Goal: Task Accomplishment & Management: Manage account settings

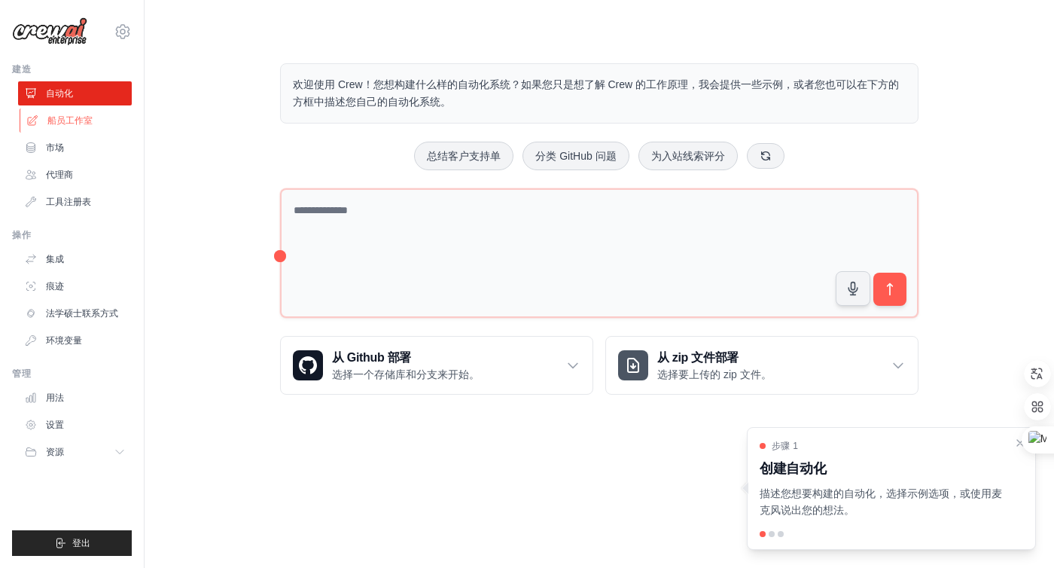
click at [70, 126] on font "船员工作室" at bounding box center [69, 120] width 45 height 11
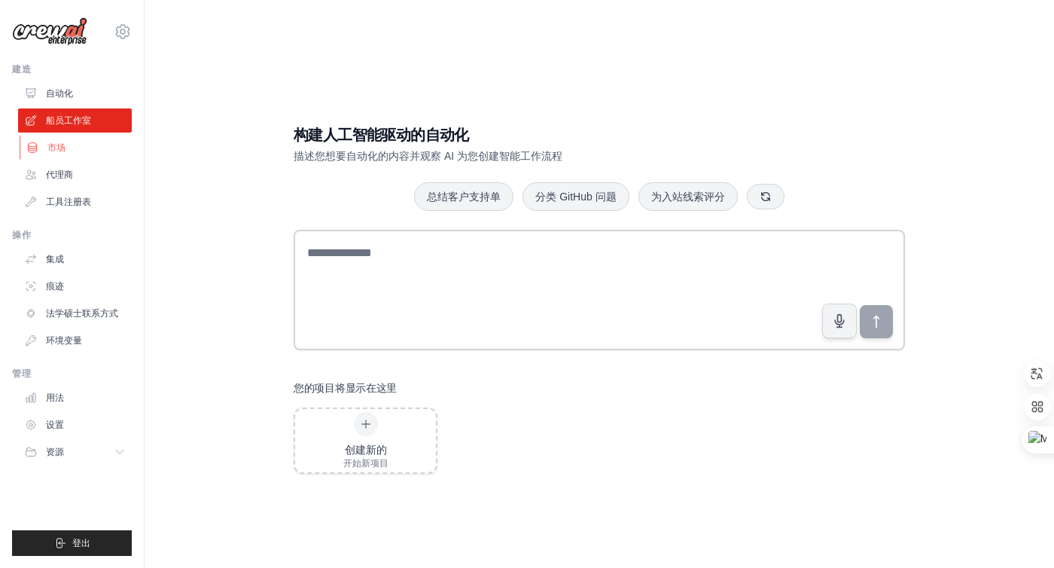
click at [62, 144] on font "市场" at bounding box center [56, 147] width 18 height 11
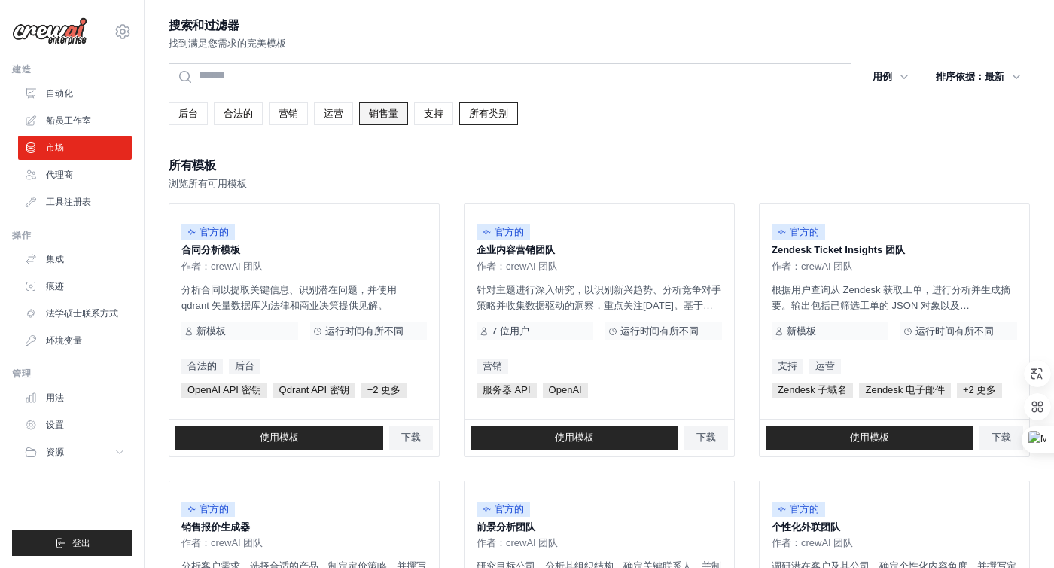
click at [366, 120] on link "销售量" at bounding box center [383, 113] width 49 height 23
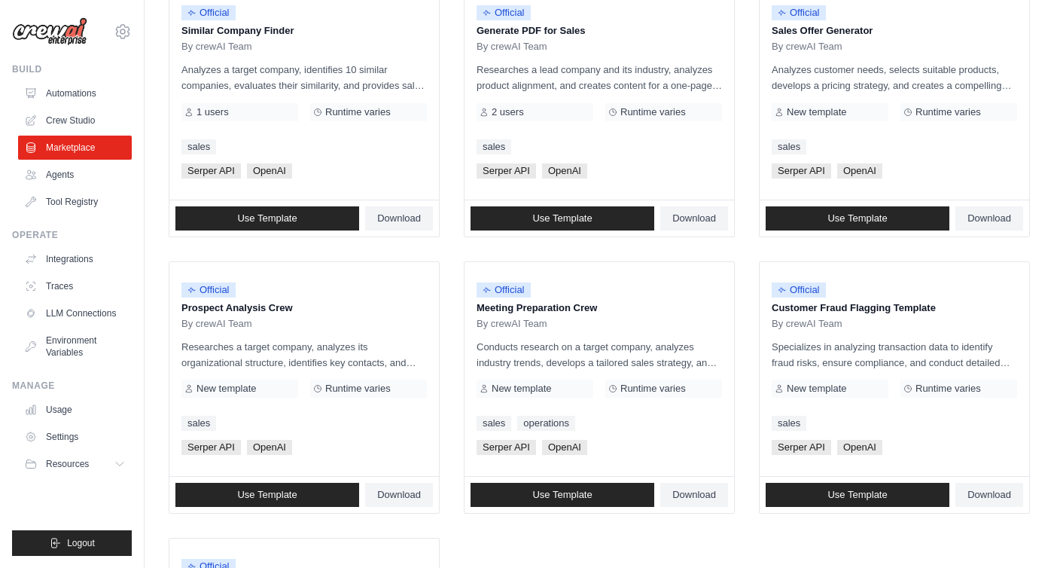
scroll to position [642, 0]
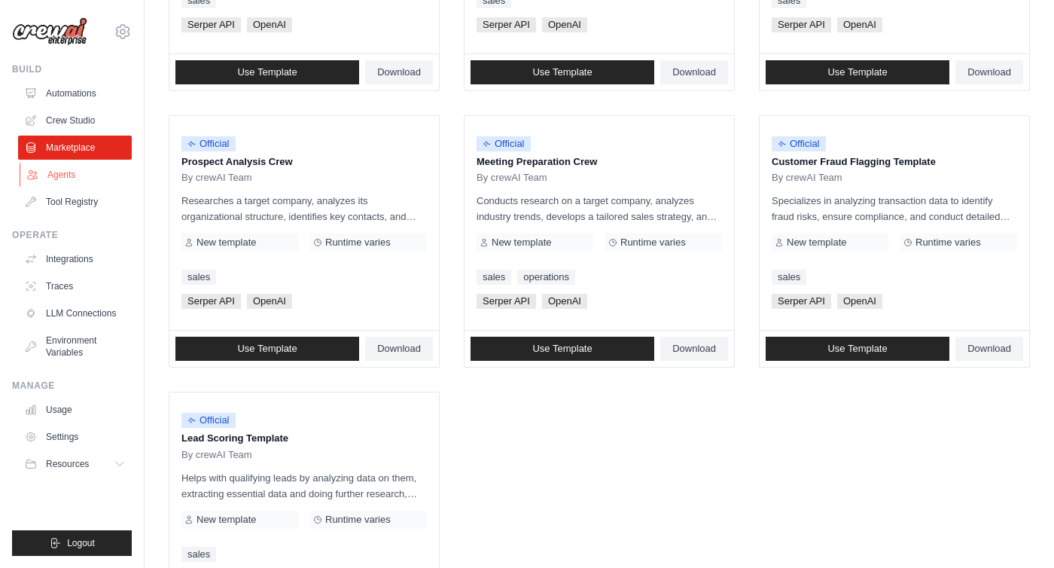
click at [71, 182] on link "Agents" at bounding box center [77, 175] width 114 height 24
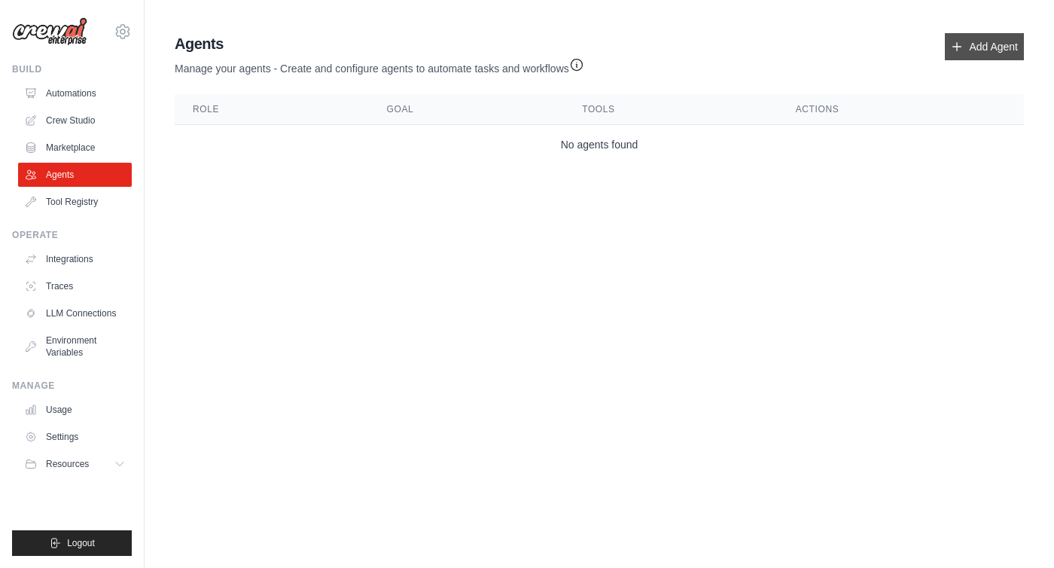
click at [975, 47] on link "Add Agent" at bounding box center [984, 46] width 79 height 27
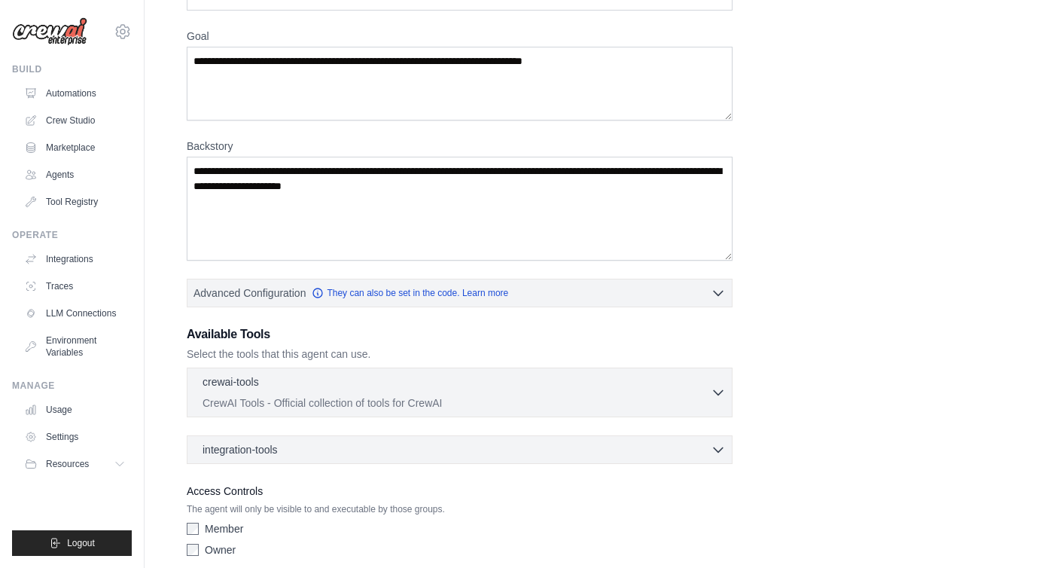
scroll to position [172, 0]
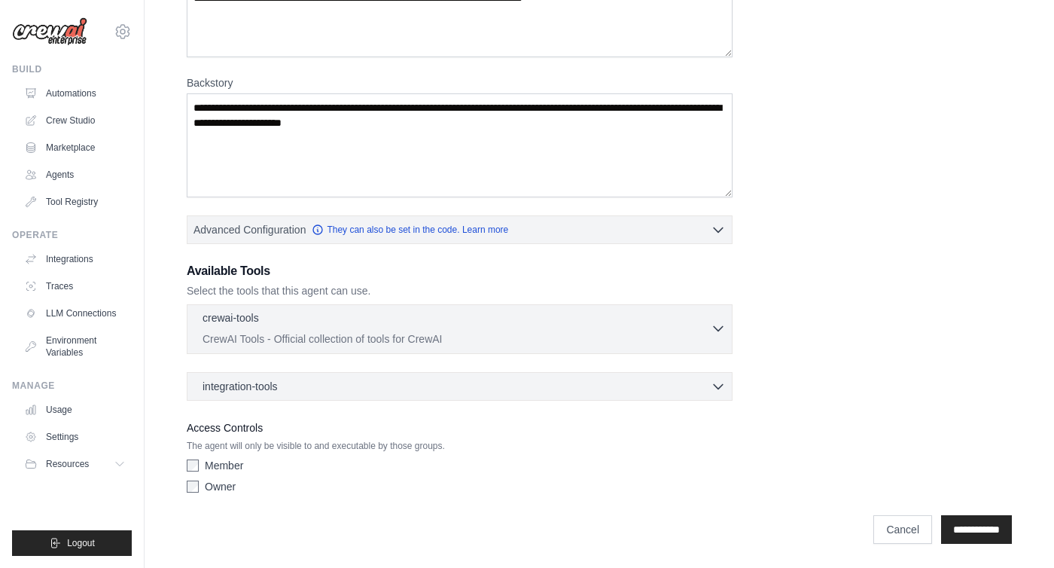
click at [680, 337] on p "CrewAI Tools - Official collection of tools for CrewAI" at bounding box center [457, 338] width 508 height 15
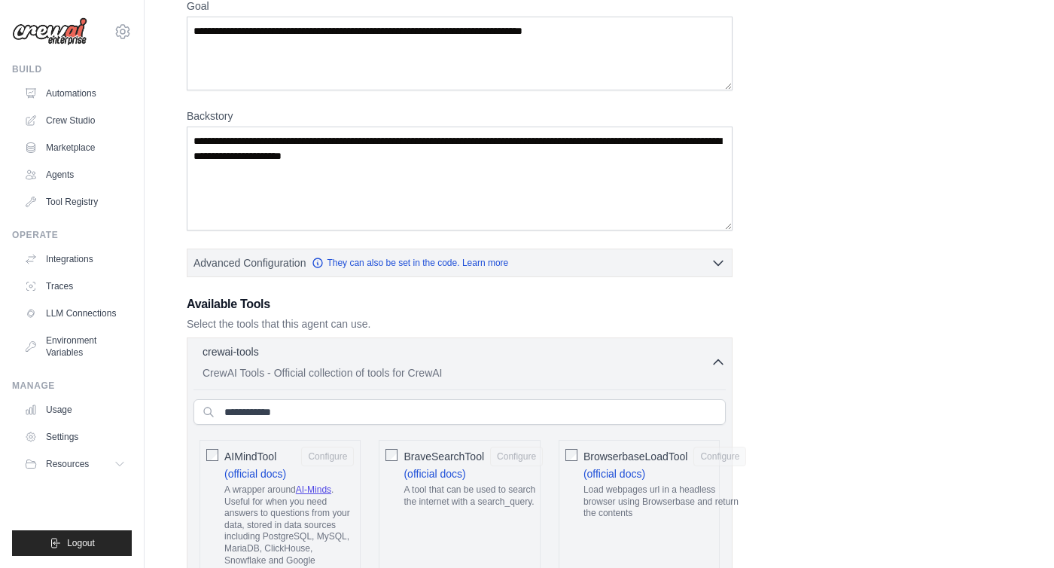
scroll to position [145, 0]
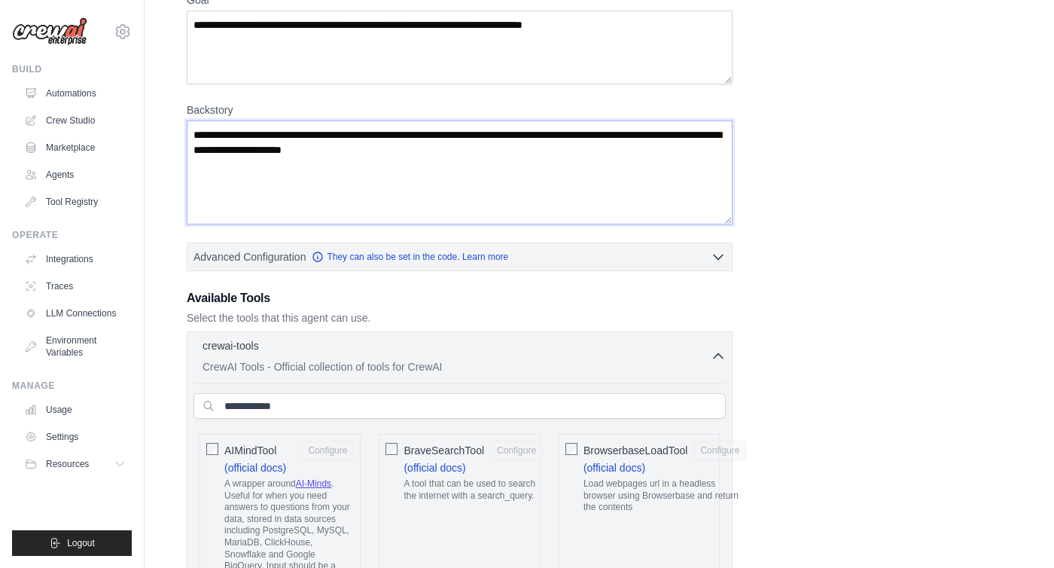
click at [642, 185] on textarea "Backstory" at bounding box center [460, 173] width 546 height 104
click at [127, 32] on icon at bounding box center [123, 32] width 18 height 18
click at [127, 97] on link "Settings" at bounding box center [122, 101] width 133 height 27
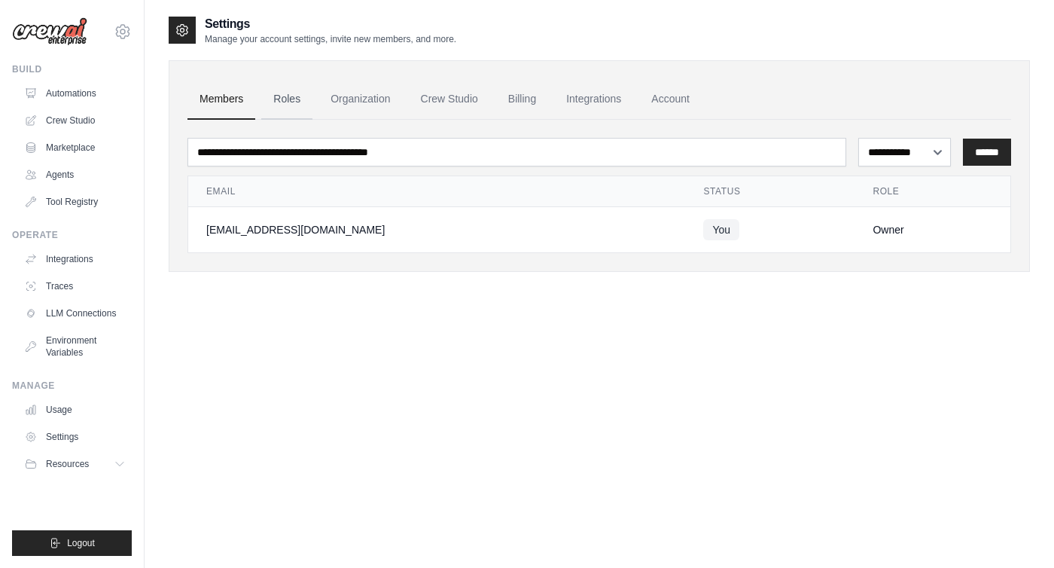
click at [306, 105] on link "Roles" at bounding box center [286, 99] width 51 height 41
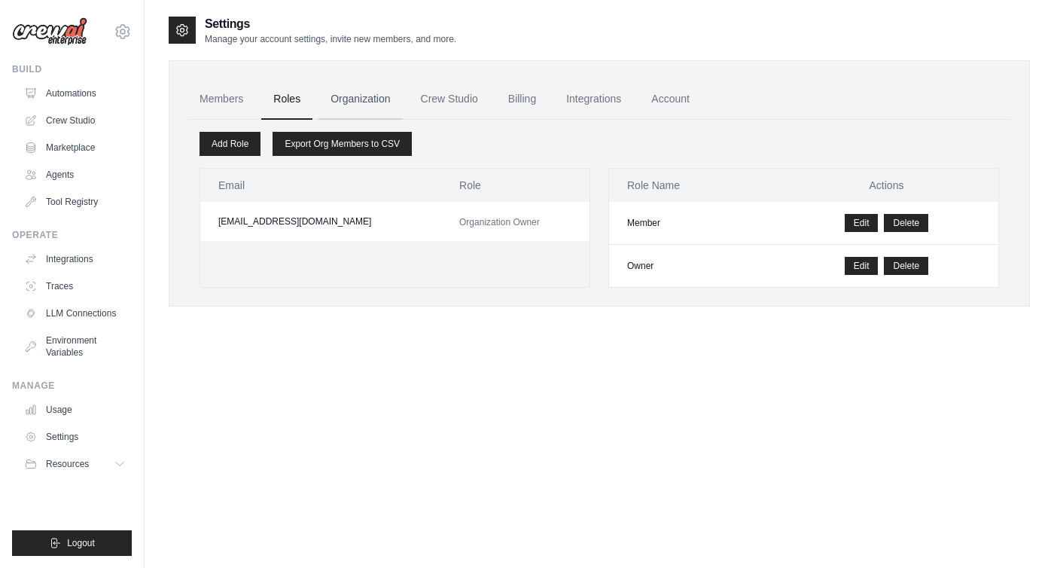
click at [369, 99] on link "Organization" at bounding box center [361, 99] width 84 height 41
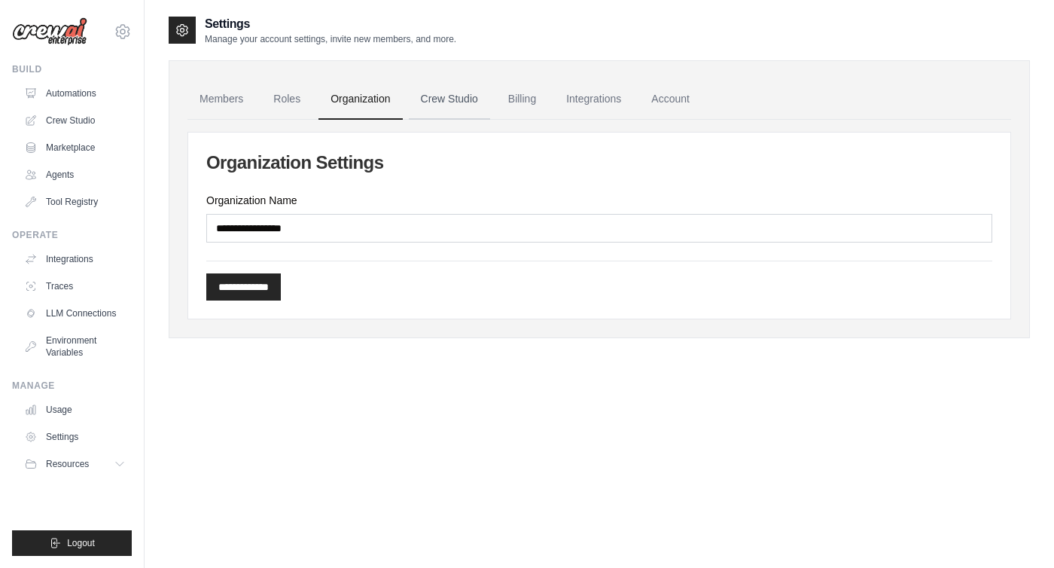
click at [459, 97] on link "Crew Studio" at bounding box center [449, 99] width 81 height 41
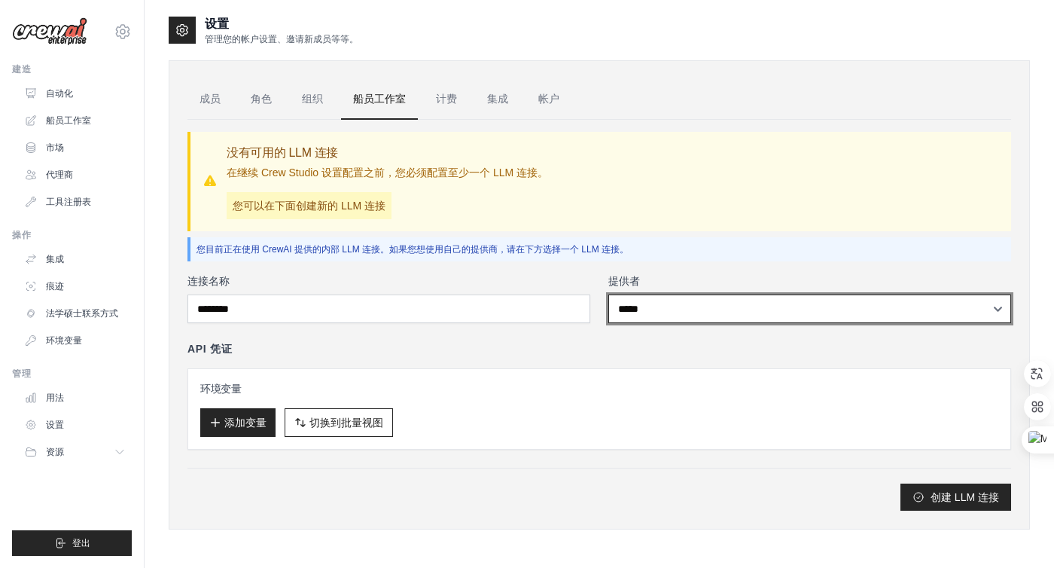
click at [671, 308] on select "***** ****** ** ***" at bounding box center [810, 308] width 403 height 29
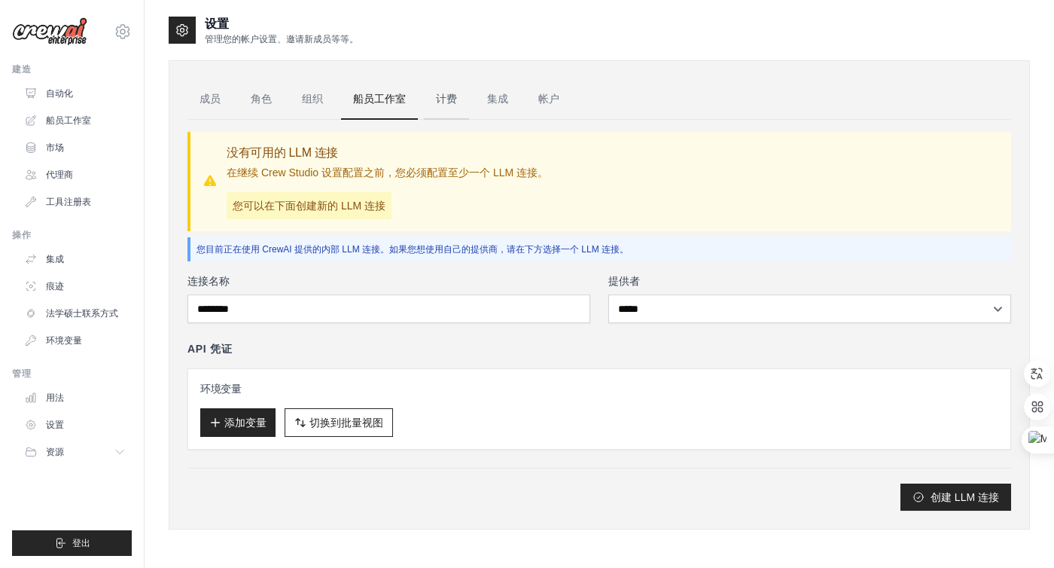
click at [448, 93] on font "计费" at bounding box center [446, 99] width 21 height 12
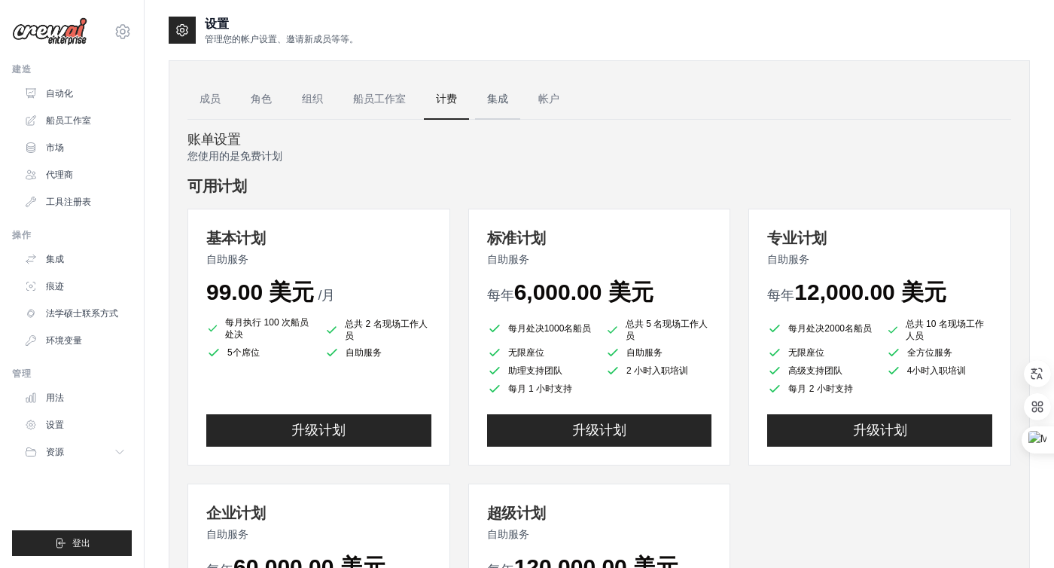
click at [496, 108] on link "集成" at bounding box center [497, 99] width 45 height 41
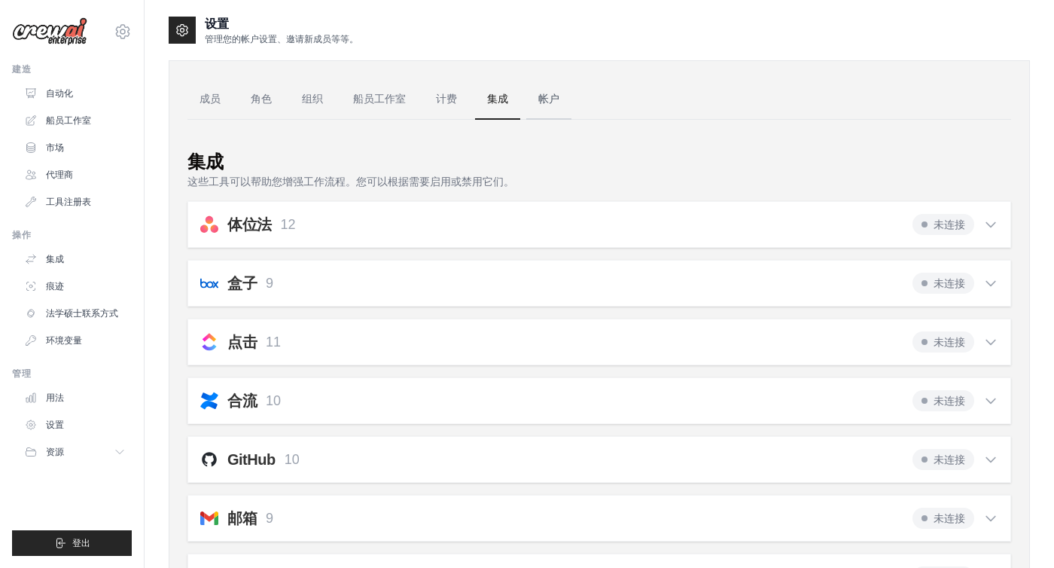
click at [537, 105] on link "帐户" at bounding box center [548, 99] width 45 height 41
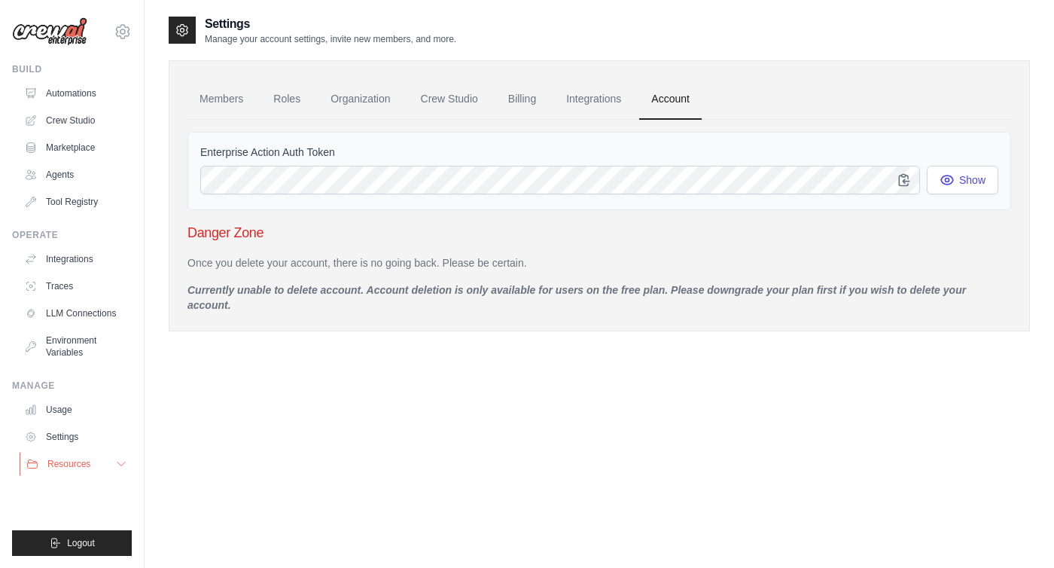
click at [70, 468] on span "Resources" at bounding box center [68, 464] width 43 height 12
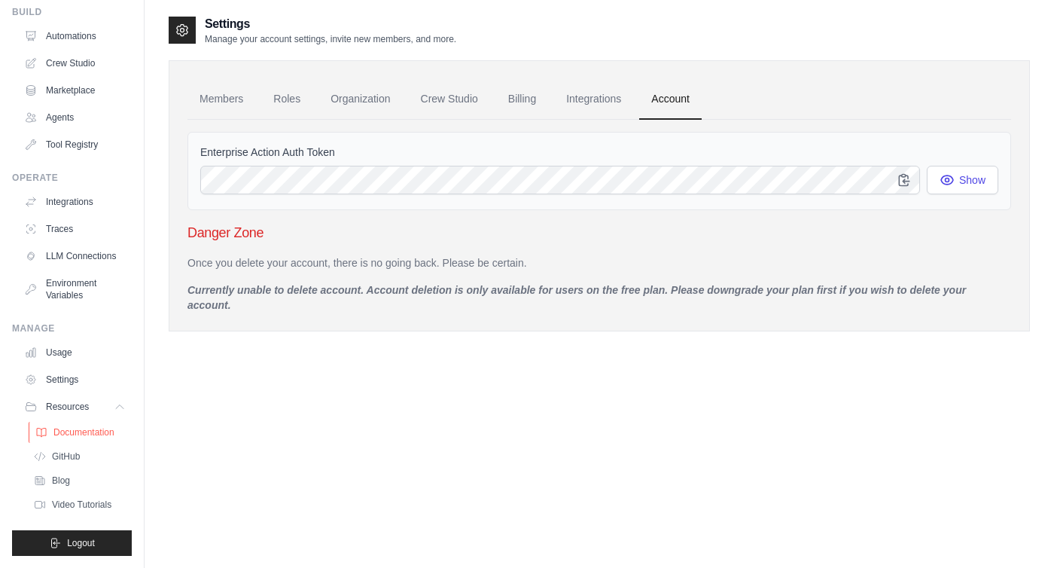
click at [78, 435] on span "Documentation" at bounding box center [83, 432] width 61 height 12
click at [78, 207] on link "Integrations" at bounding box center [77, 202] width 114 height 24
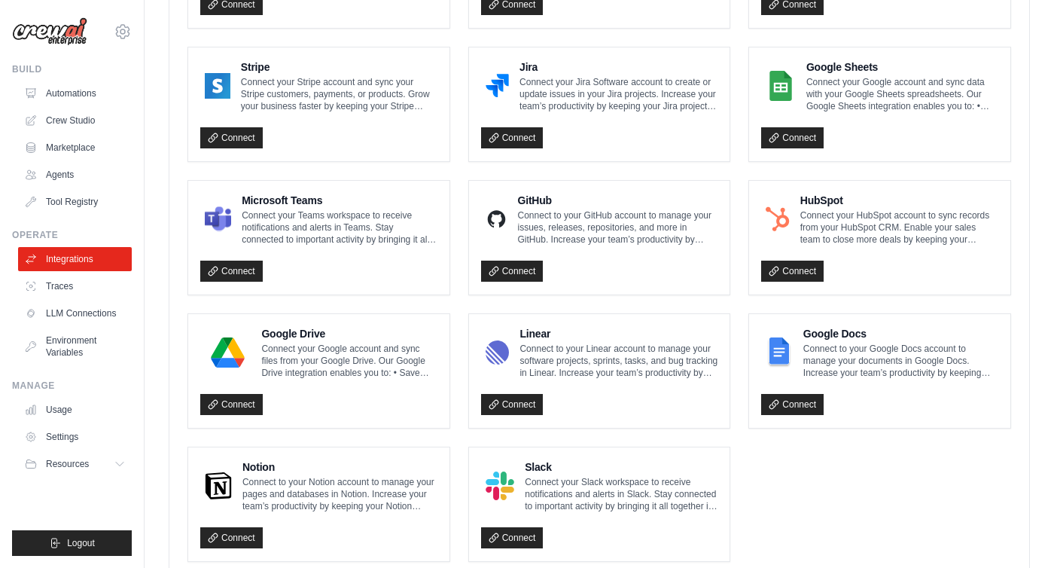
scroll to position [844, 0]
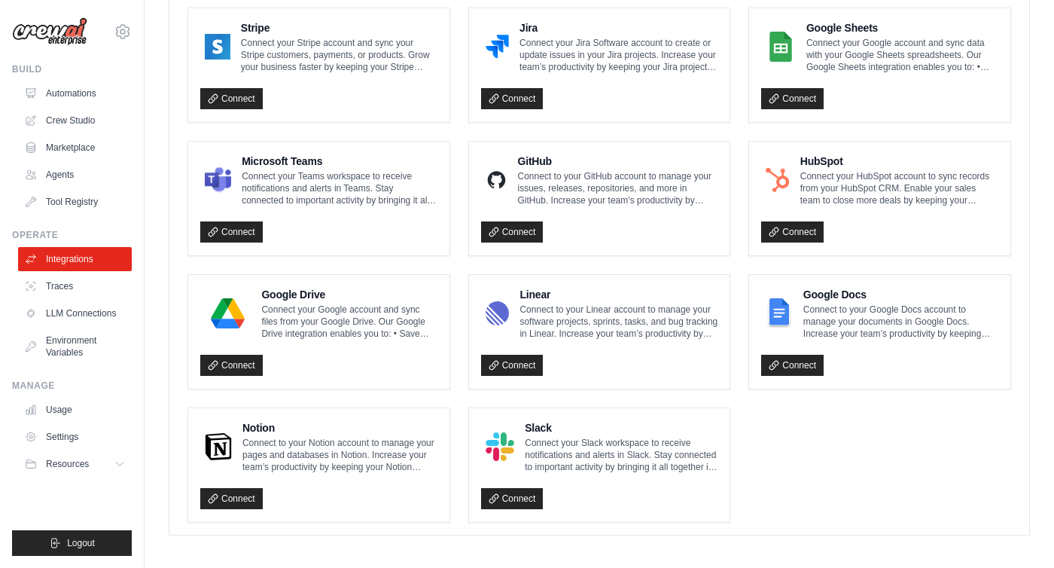
click at [262, 428] on h4 "Notion" at bounding box center [340, 427] width 195 height 15
click at [287, 457] on p "Connect to your Notion account to manage your pages and databases in Notion. In…" at bounding box center [340, 455] width 195 height 36
click at [250, 494] on link "Connect" at bounding box center [231, 498] width 63 height 21
